Goal: Information Seeking & Learning: Find specific fact

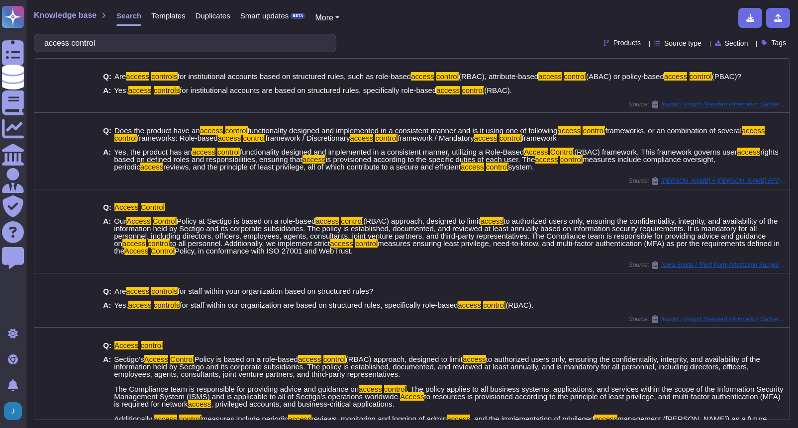
scroll to position [257, 0]
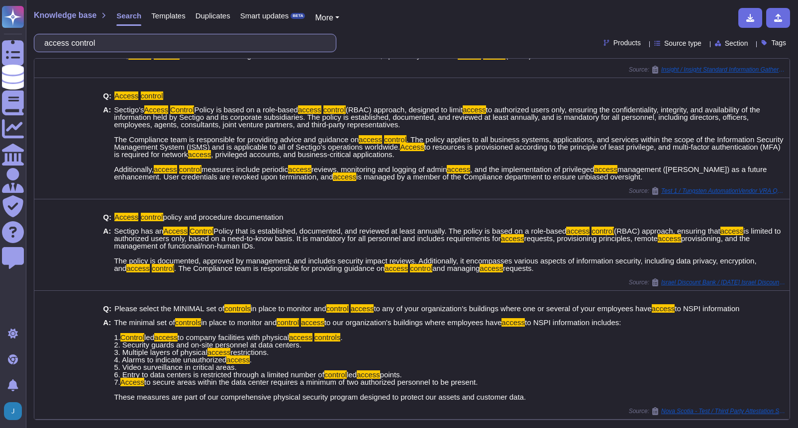
click at [302, 44] on input "access control" at bounding box center [182, 42] width 287 height 17
click at [302, 43] on input "access control" at bounding box center [182, 42] width 287 height 17
paste input "IEC 62443"
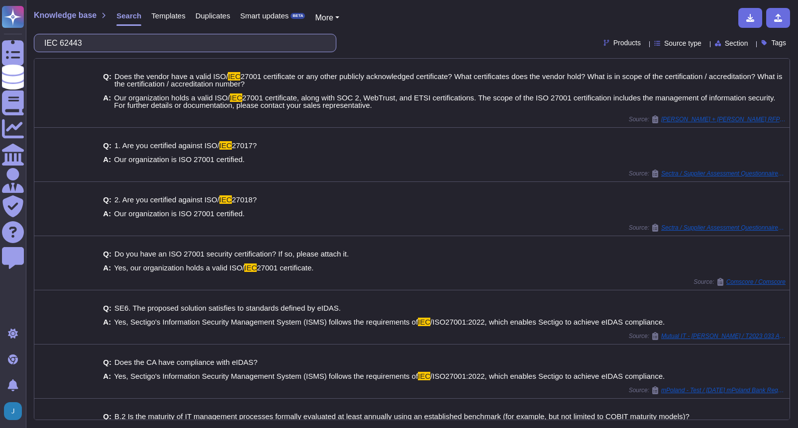
click at [176, 49] on input "IEC 62443" at bounding box center [182, 42] width 287 height 17
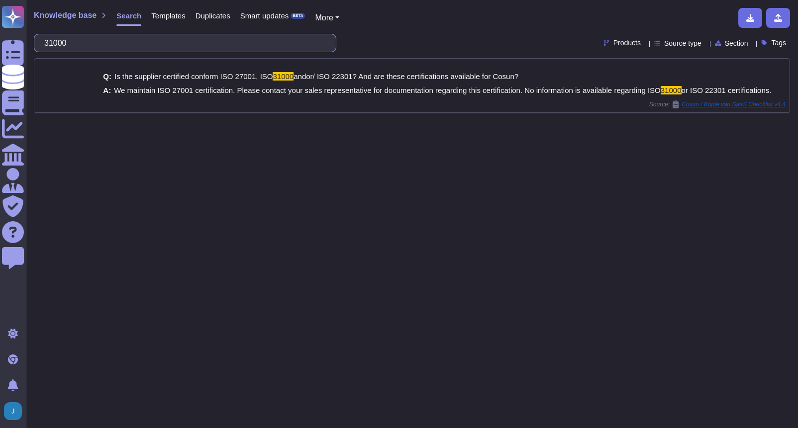
click at [99, 35] on input "31000" at bounding box center [182, 42] width 287 height 17
click at [95, 38] on input "31000" at bounding box center [182, 42] width 287 height 17
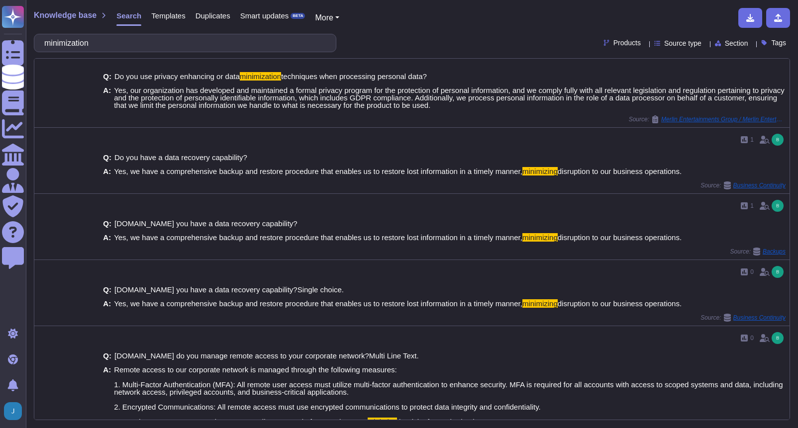
type input "minimization"
drag, startPoint x: 363, startPoint y: 116, endPoint x: 514, endPoint y: 52, distance: 164.1
click at [363, 116] on div "Source: Merlin Entertainments Group / Merlin Entertainments Group" at bounding box center [444, 119] width 683 height 8
